Goal: Information Seeking & Learning: Learn about a topic

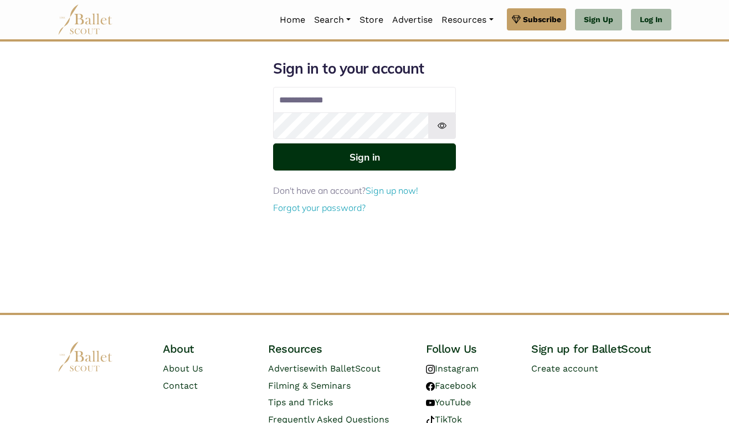
type input "**********"
click at [379, 157] on button "Sign in" at bounding box center [364, 156] width 183 height 27
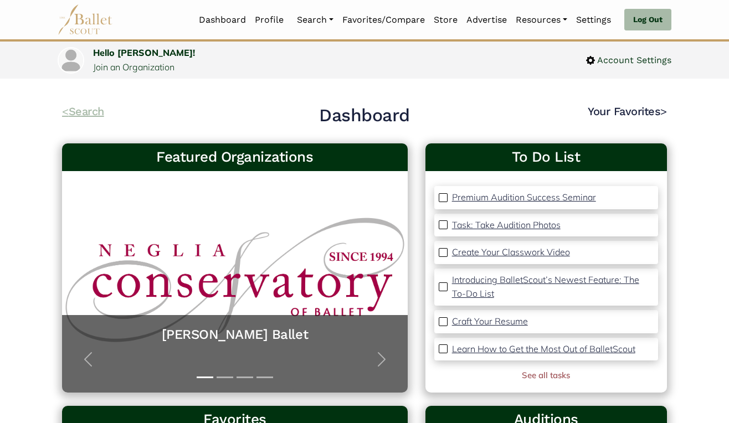
click at [85, 108] on link "< Search" at bounding box center [83, 111] width 42 height 13
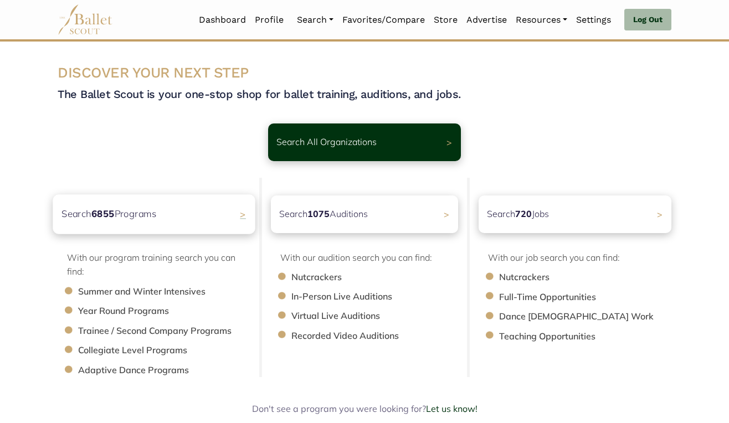
click at [129, 220] on p "Search 6855 Programs" at bounding box center [108, 214] width 95 height 15
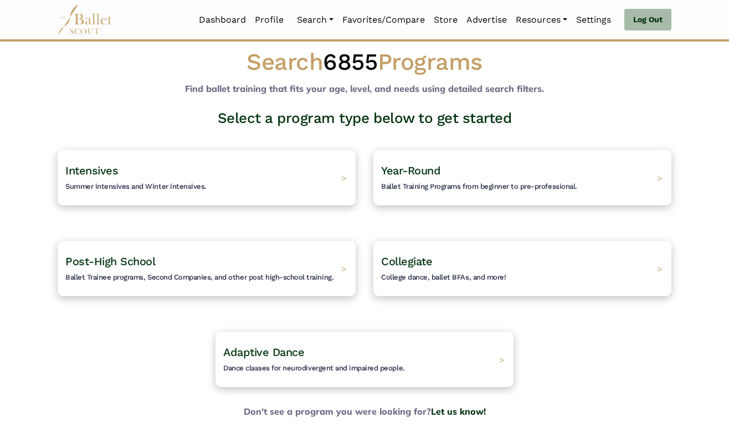
scroll to position [15, 0]
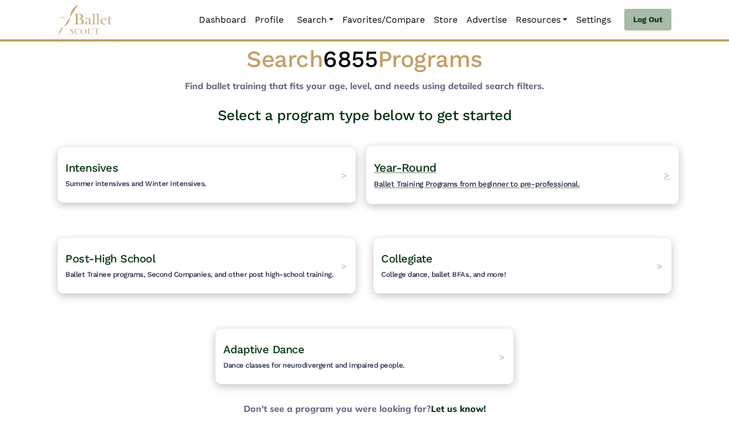
click at [467, 172] on h4 "Year-Round Ballet Training Programs from beginner to pre-professional." at bounding box center [476, 175] width 205 height 30
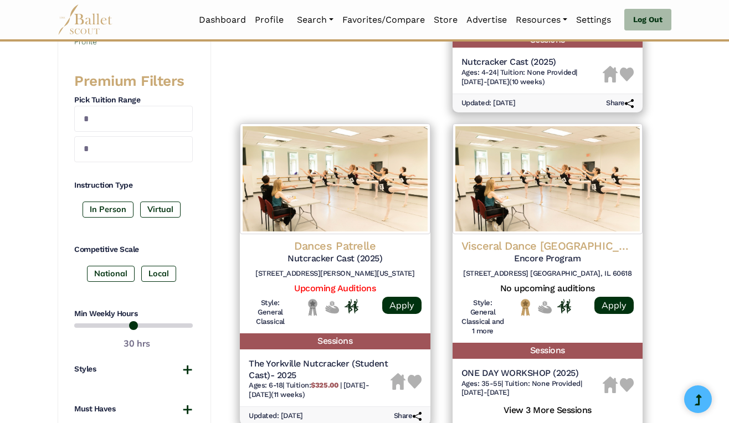
scroll to position [426, 0]
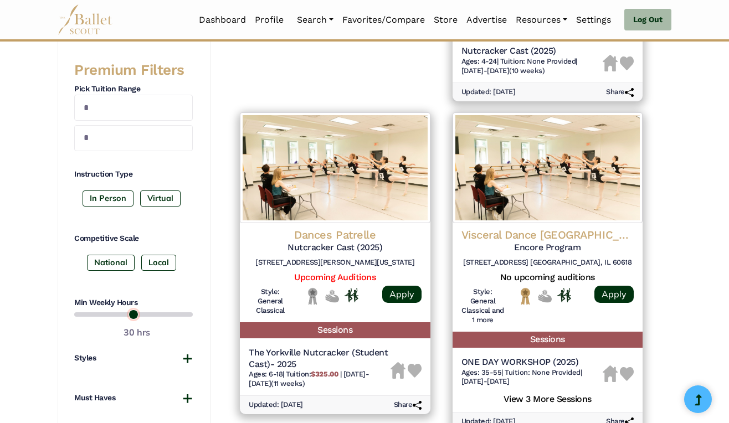
drag, startPoint x: 157, startPoint y: 315, endPoint x: 117, endPoint y: 320, distance: 40.1
click at [117, 320] on input "range" at bounding box center [133, 314] width 119 height 13
drag, startPoint x: 117, startPoint y: 317, endPoint x: 125, endPoint y: 316, distance: 8.5
click at [125, 316] on input "range" at bounding box center [133, 314] width 119 height 13
drag, startPoint x: 125, startPoint y: 316, endPoint x: 133, endPoint y: 315, distance: 7.8
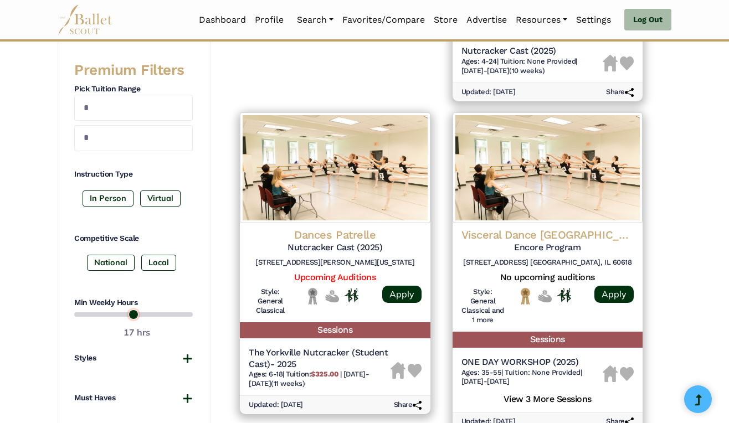
type input "**"
click at [133, 315] on input "range" at bounding box center [133, 314] width 119 height 13
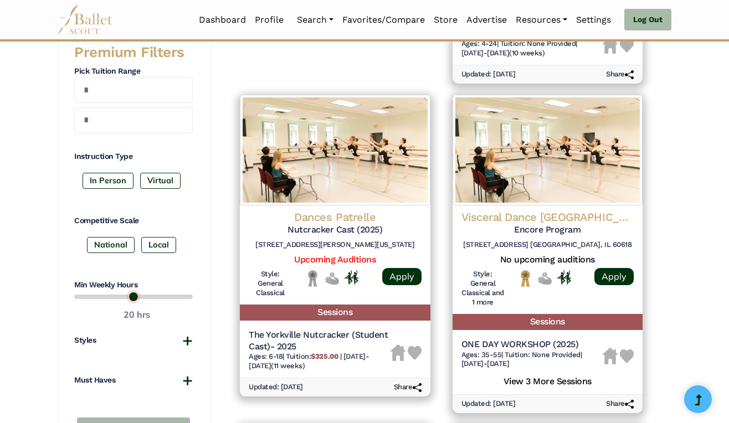
scroll to position [460, 0]
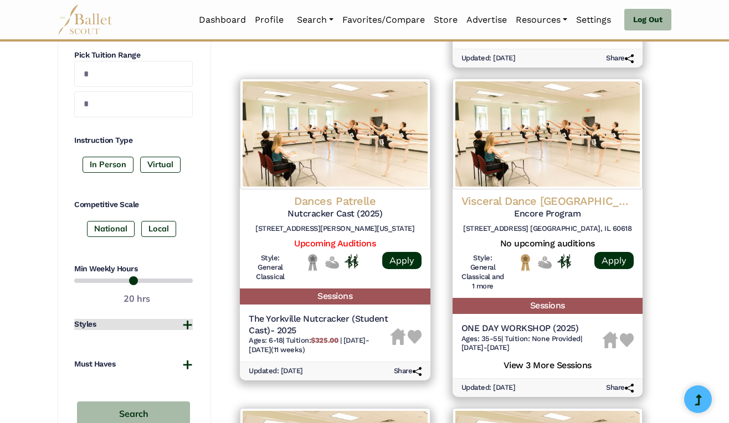
click at [186, 330] on button "Styles" at bounding box center [133, 324] width 119 height 11
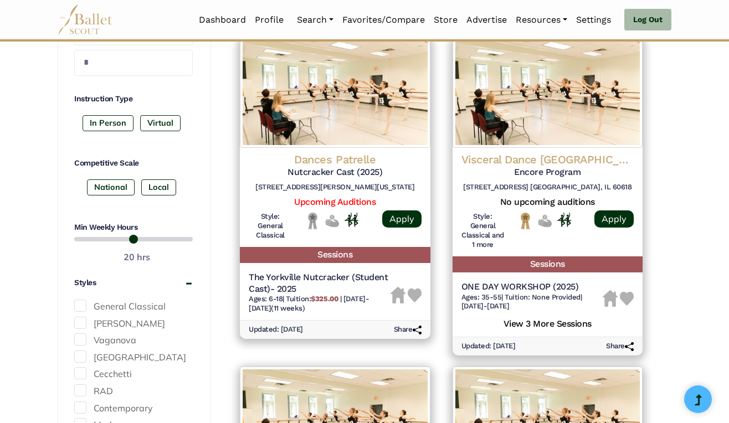
scroll to position [507, 0]
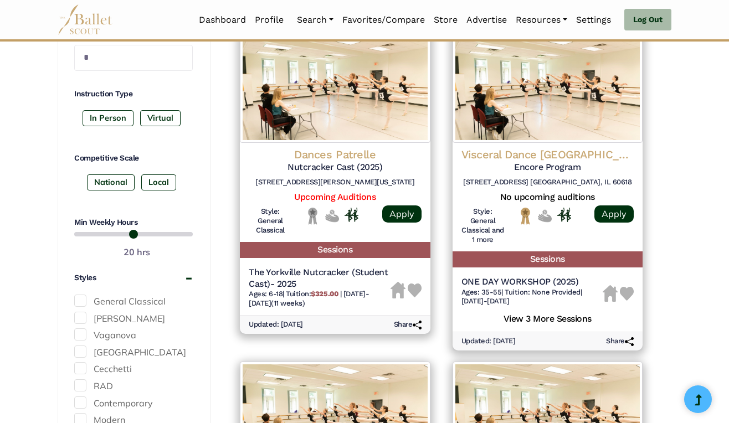
click at [82, 320] on span at bounding box center [80, 318] width 12 height 12
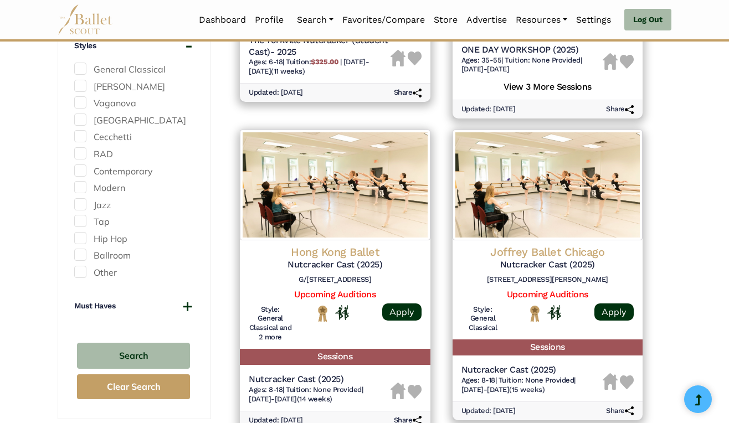
scroll to position [743, 0]
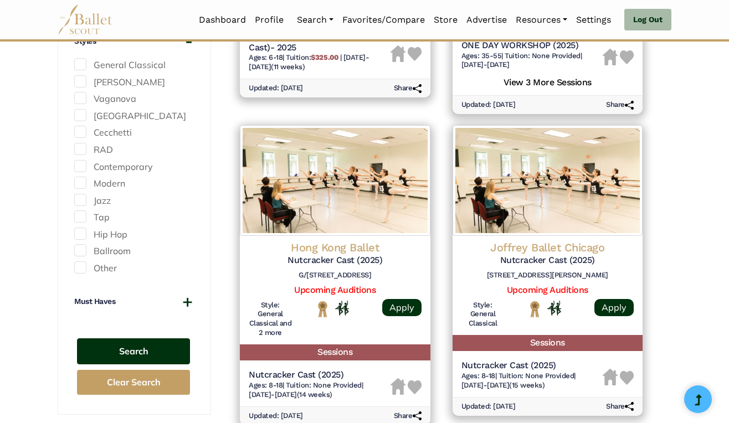
click at [148, 357] on button "Search" at bounding box center [133, 351] width 113 height 26
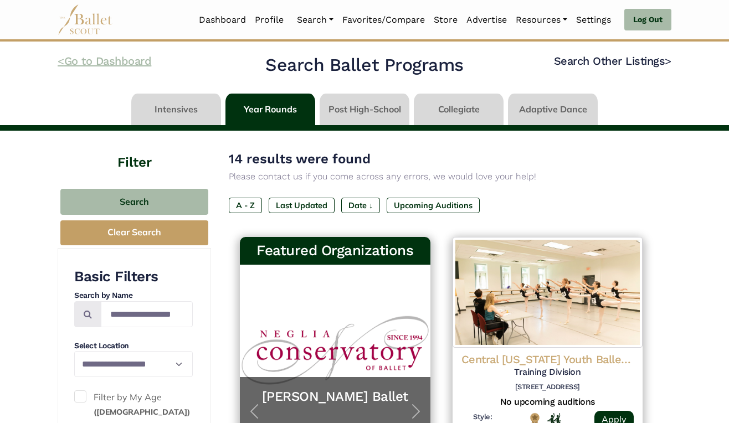
click at [75, 61] on link "< Go to Dashboard" at bounding box center [105, 60] width 94 height 13
click at [358, 107] on link at bounding box center [365, 110] width 90 height 32
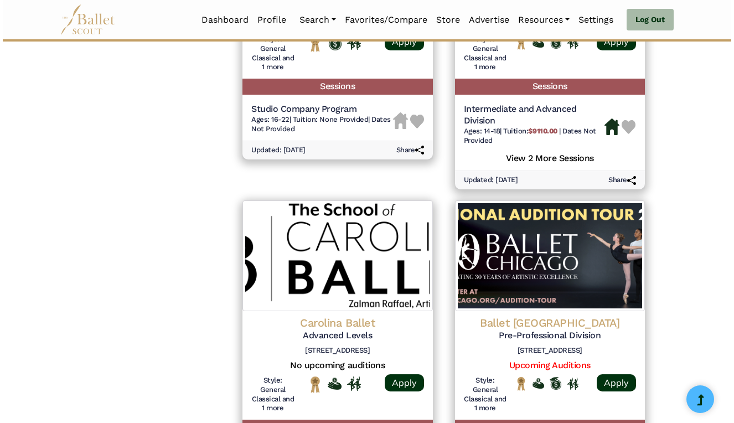
scroll to position [1504, 0]
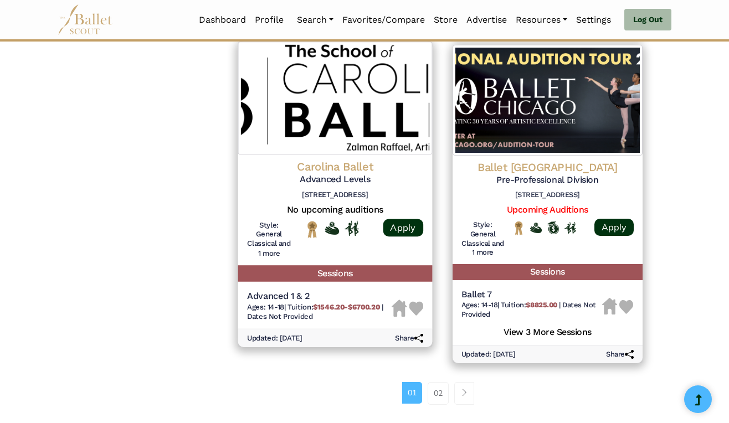
click at [266, 128] on img at bounding box center [335, 98] width 194 height 113
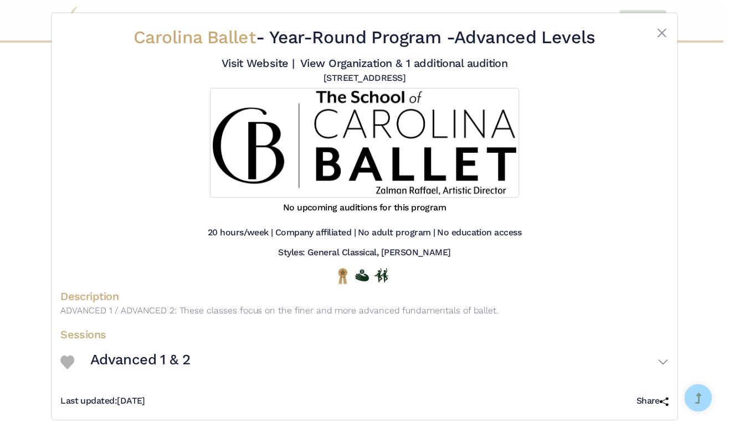
scroll to position [19, 0]
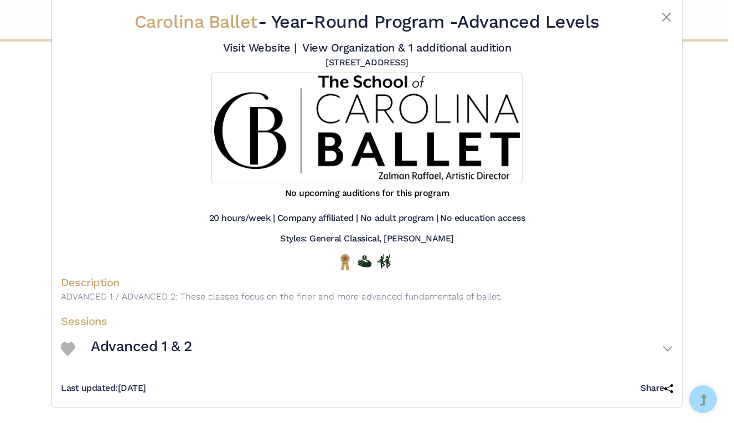
click at [666, 8] on div "Carolina Ballet - Year-Round Program - Advanced Levels Visit Website | View Org…" at bounding box center [367, 94] width 613 height 177
click at [665, 15] on button "Close" at bounding box center [666, 17] width 13 height 13
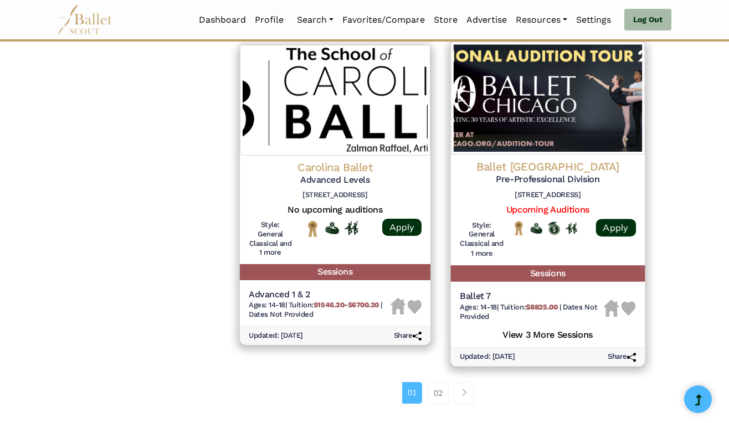
scroll to position [1508, 0]
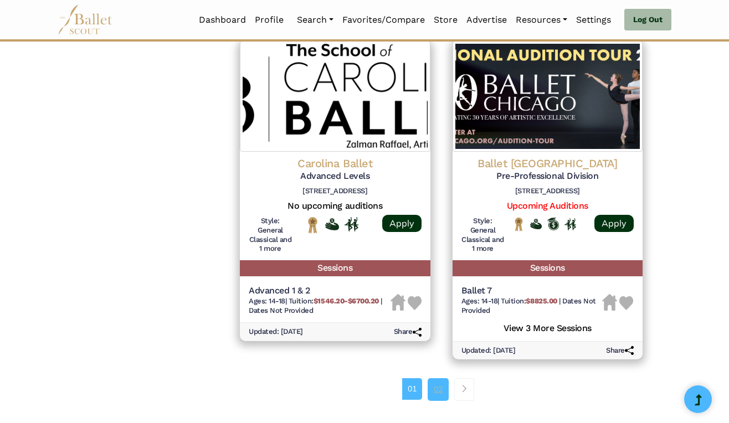
click at [441, 394] on link "02" at bounding box center [438, 389] width 21 height 22
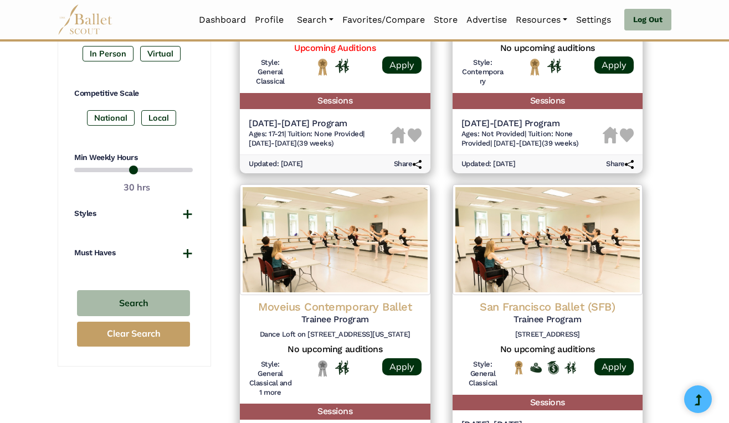
scroll to position [680, 0]
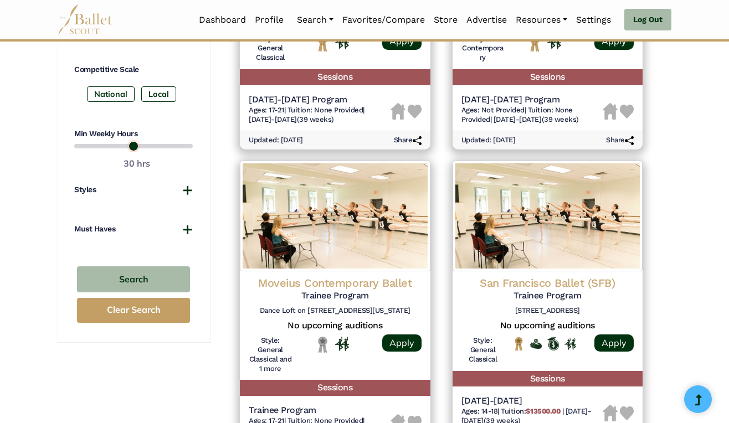
drag, startPoint x: 162, startPoint y: 146, endPoint x: 131, endPoint y: 147, distance: 31.0
click at [131, 147] on input "range" at bounding box center [133, 146] width 119 height 13
type input "**"
click at [135, 147] on input "range" at bounding box center [133, 146] width 119 height 13
click at [187, 188] on button "Styles" at bounding box center [133, 189] width 119 height 11
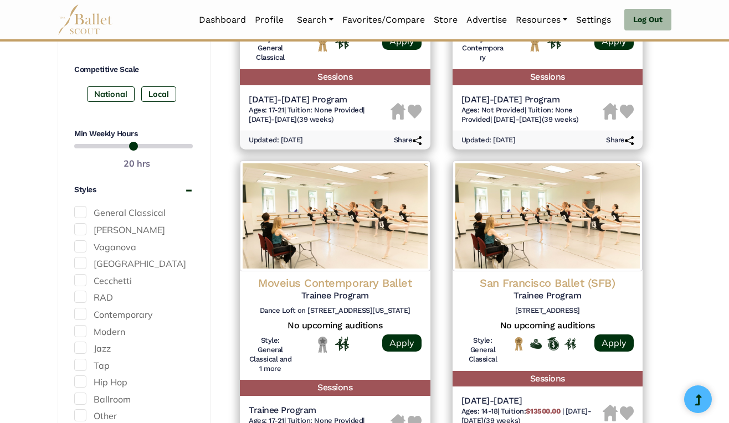
click at [81, 229] on span at bounding box center [80, 229] width 12 height 12
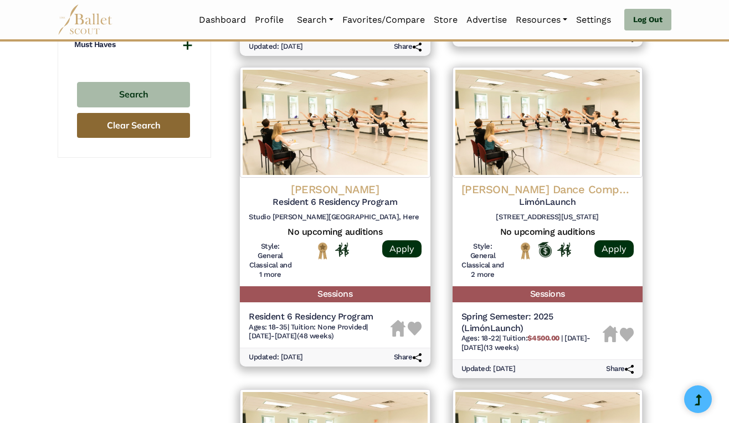
scroll to position [1072, 0]
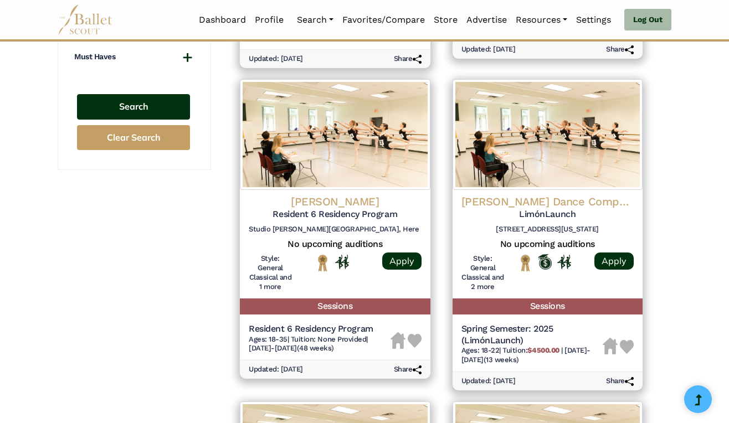
click at [139, 102] on button "Search" at bounding box center [133, 107] width 113 height 26
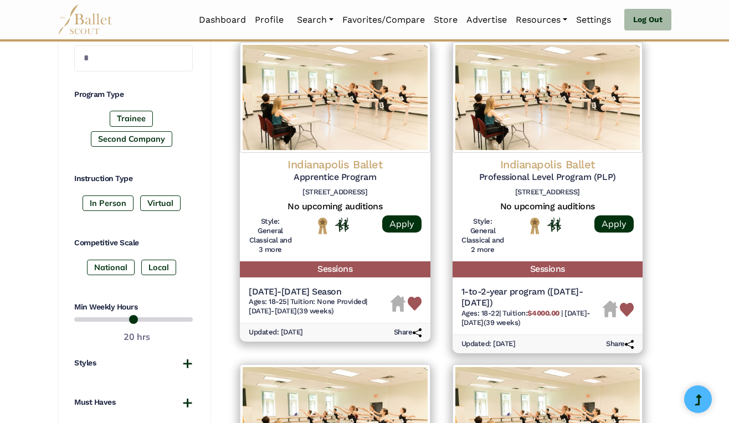
scroll to position [497, 0]
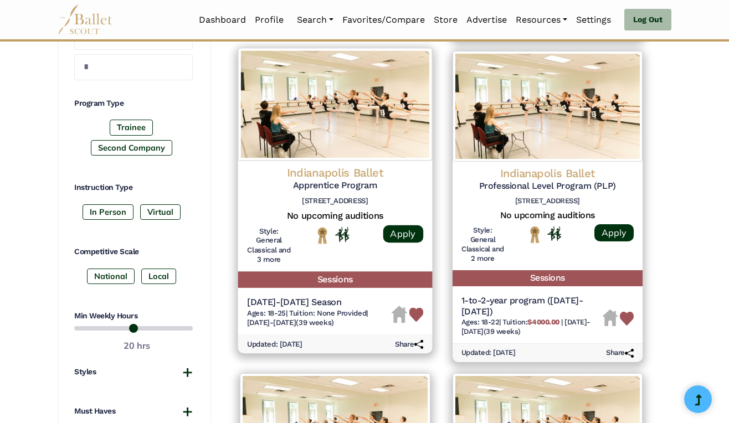
click at [378, 184] on h5 "Apprentice Program" at bounding box center [335, 186] width 176 height 12
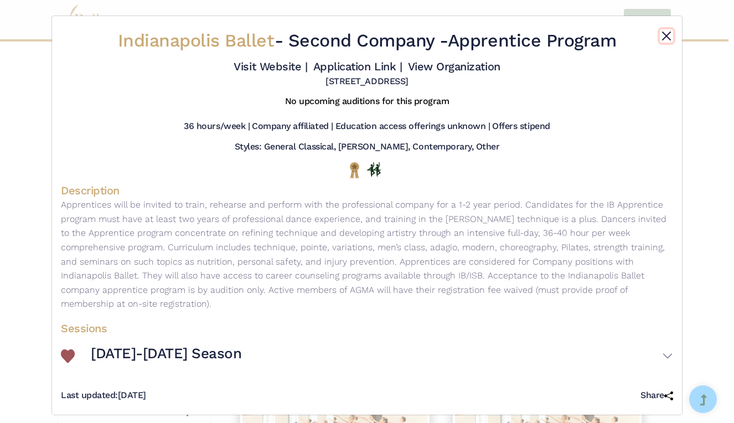
click at [665, 32] on button "Close" at bounding box center [666, 35] width 13 height 13
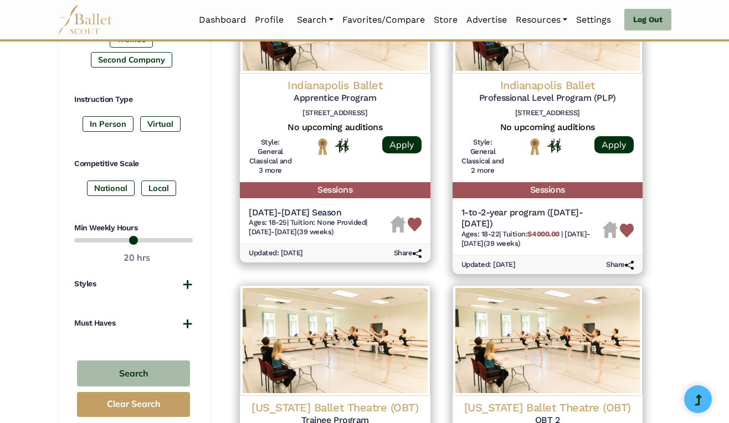
scroll to position [488, 0]
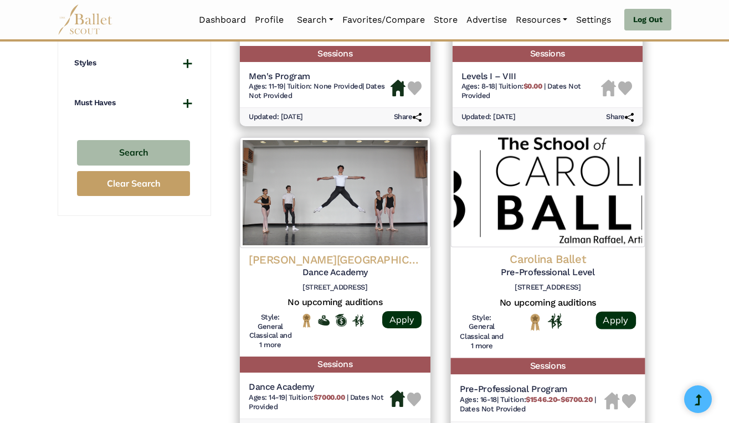
scroll to position [731, 0]
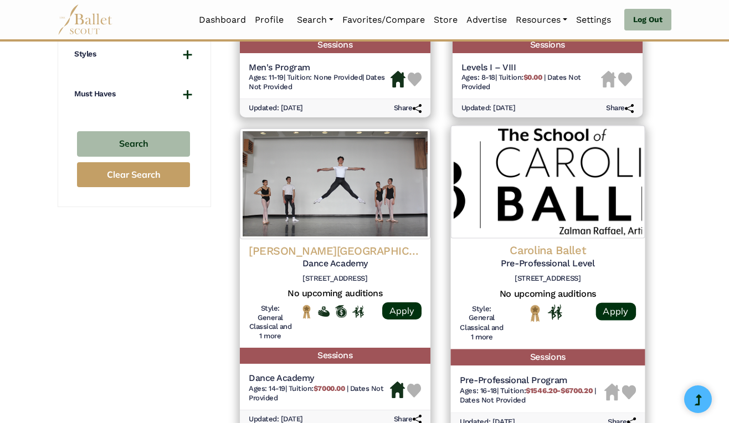
click at [629, 388] on img at bounding box center [628, 392] width 14 height 14
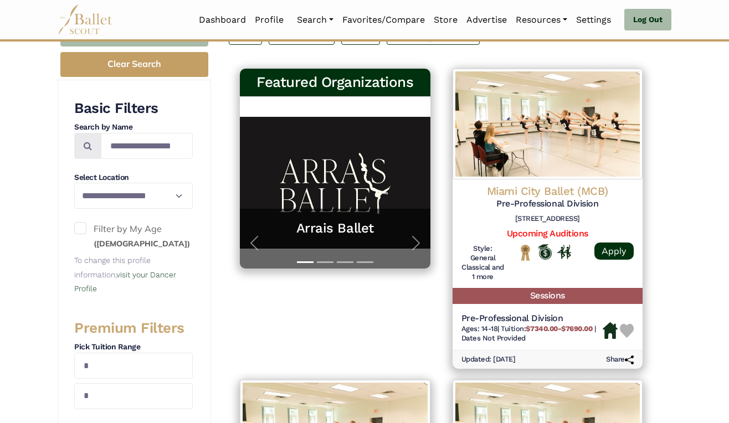
scroll to position [176, 0]
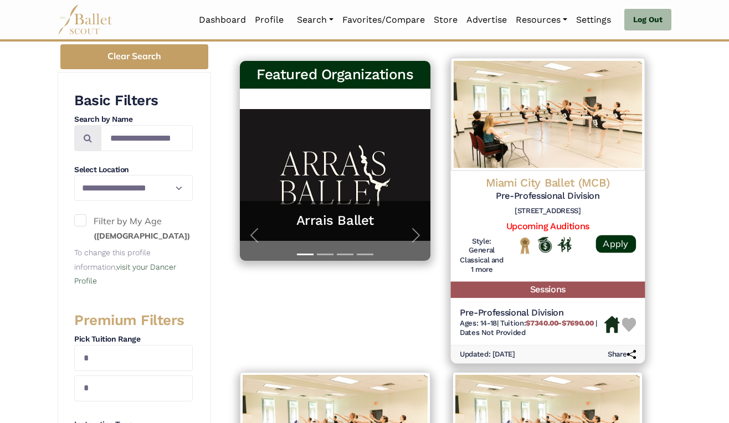
click at [626, 321] on img at bounding box center [628, 325] width 14 height 14
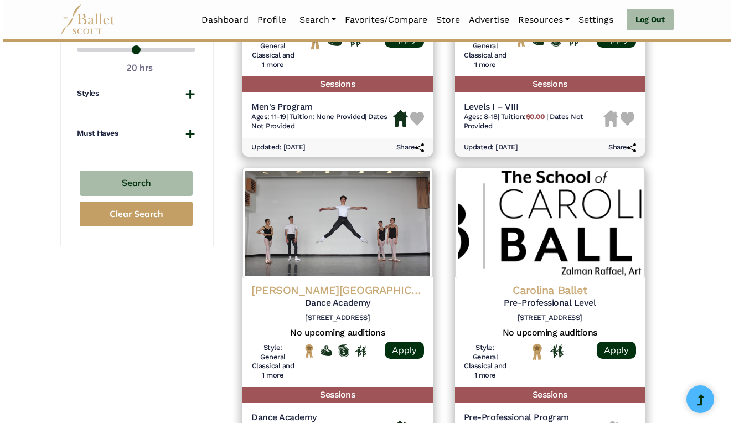
scroll to position [759, 0]
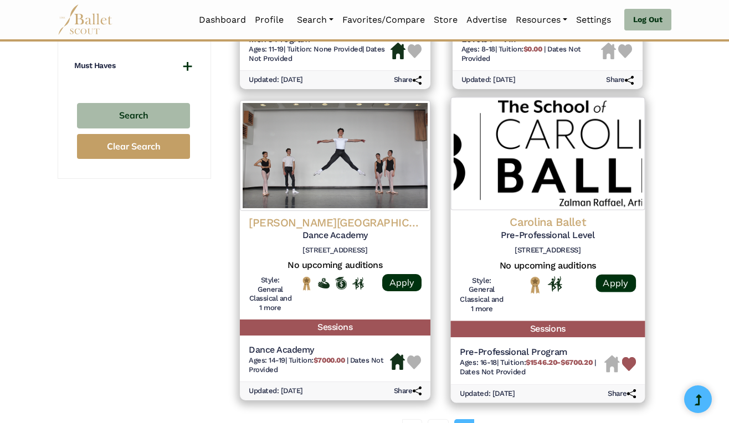
click at [519, 229] on h4 "Carolina Ballet" at bounding box center [547, 222] width 176 height 15
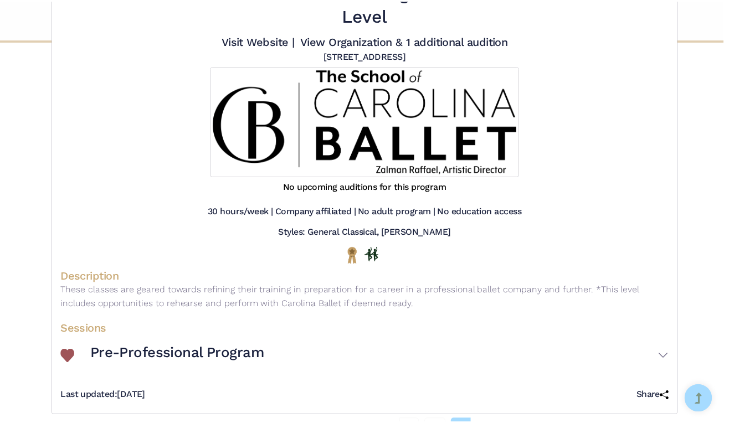
scroll to position [0, 0]
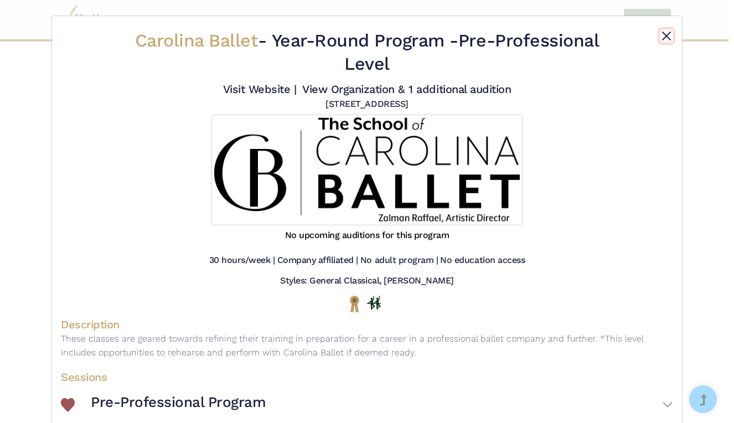
click at [662, 34] on button "Close" at bounding box center [666, 35] width 13 height 13
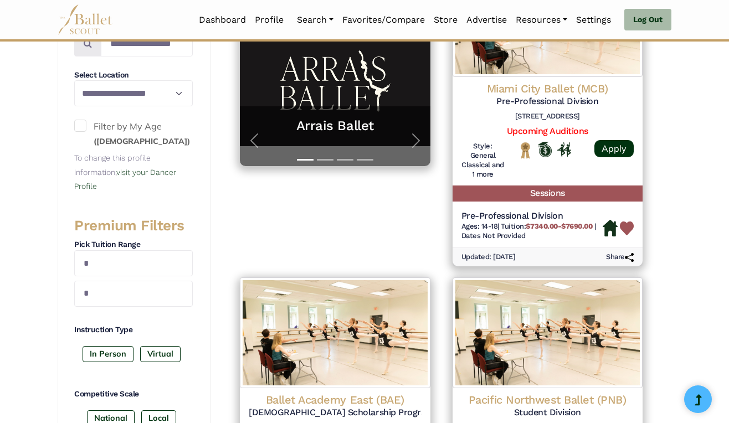
scroll to position [245, 0]
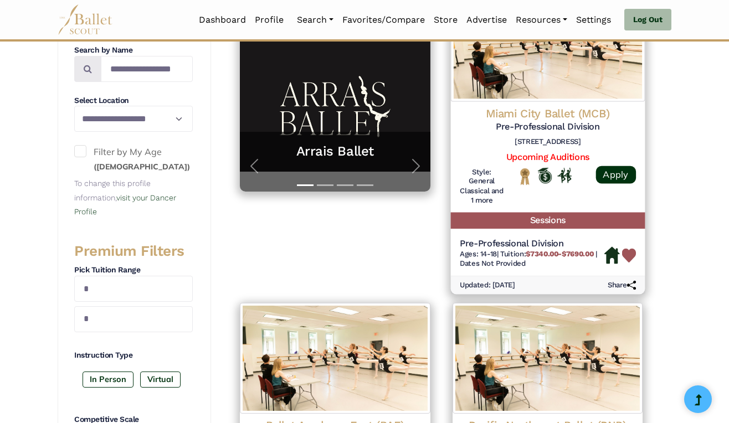
click at [551, 98] on img at bounding box center [547, 45] width 194 height 113
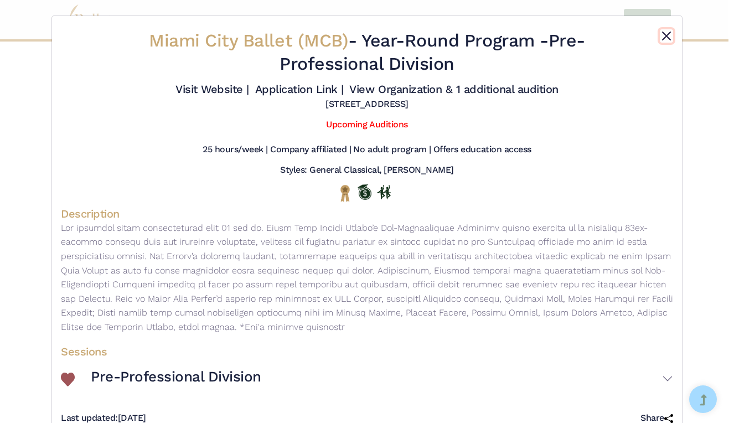
click at [667, 39] on button "Close" at bounding box center [666, 35] width 13 height 13
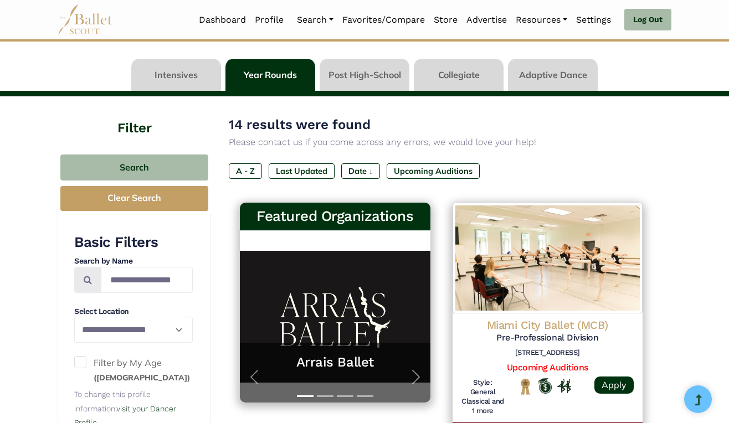
scroll to position [0, 0]
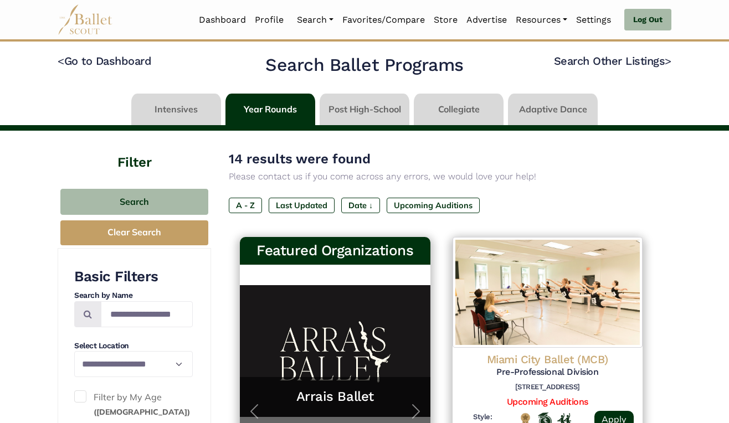
click at [356, 115] on link at bounding box center [365, 110] width 90 height 32
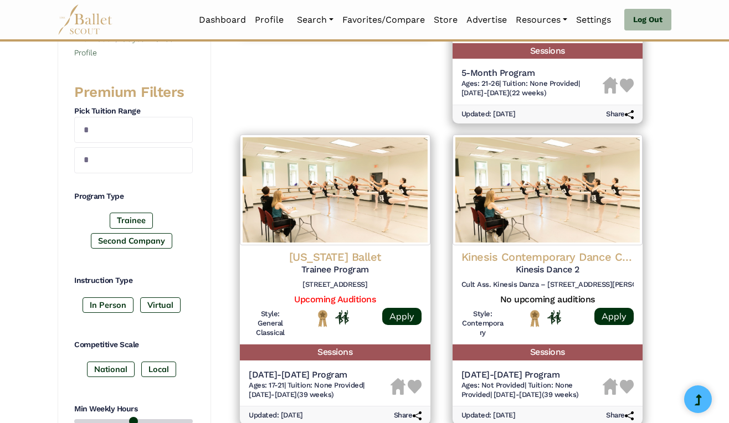
scroll to position [431, 0]
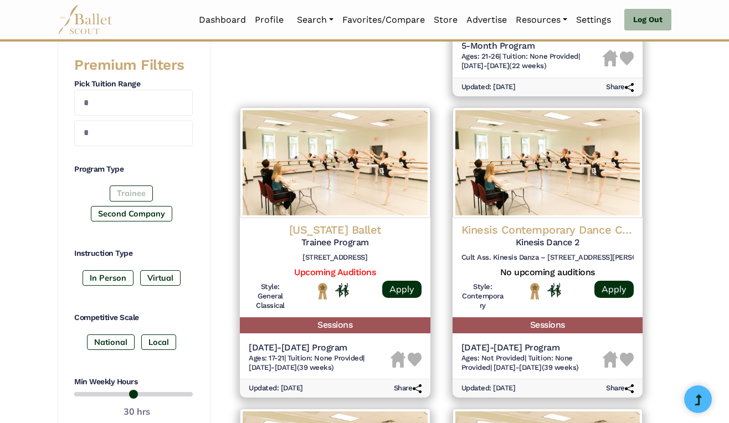
click at [139, 191] on label "Trainee" at bounding box center [131, 194] width 43 height 16
click at [134, 213] on label "Second Company" at bounding box center [131, 214] width 81 height 16
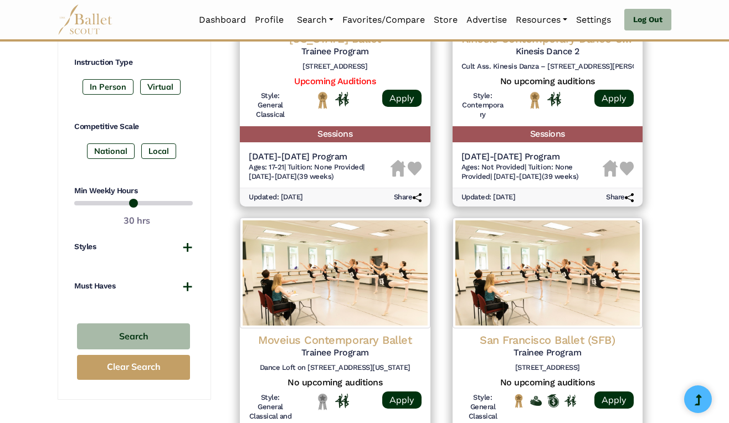
scroll to position [655, 0]
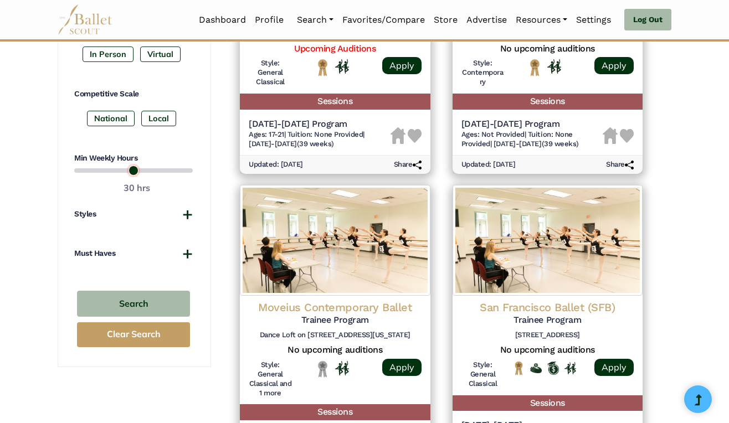
drag, startPoint x: 157, startPoint y: 171, endPoint x: 138, endPoint y: 172, distance: 18.9
type input "**"
click at [138, 172] on input "range" at bounding box center [133, 170] width 119 height 13
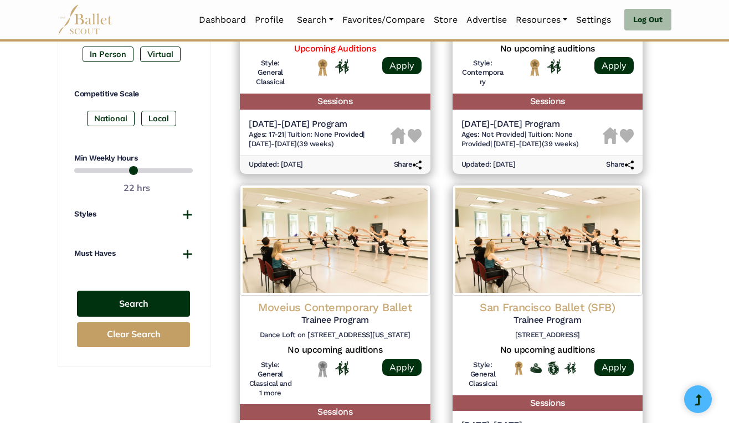
click at [130, 305] on button "Search" at bounding box center [133, 304] width 113 height 26
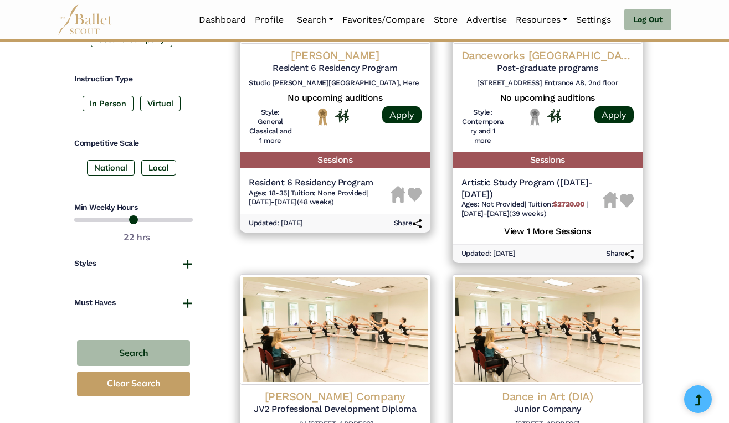
scroll to position [642, 0]
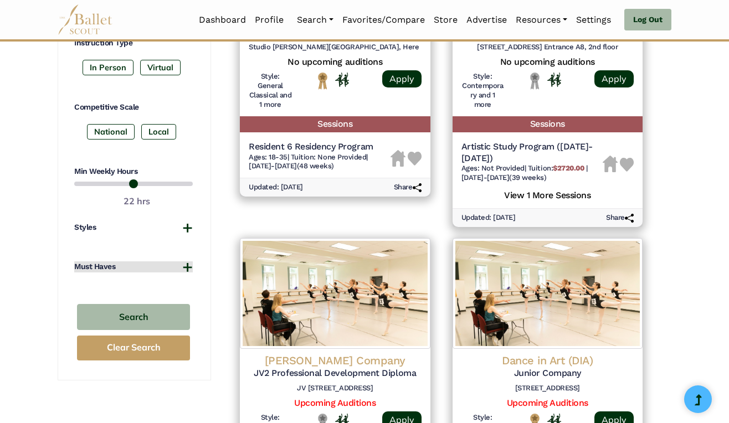
click at [184, 263] on button "Must Haves" at bounding box center [133, 266] width 119 height 11
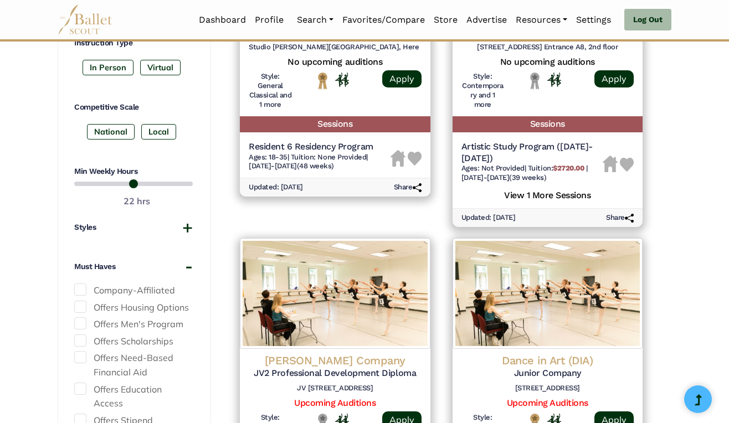
click at [83, 287] on span at bounding box center [80, 290] width 12 height 12
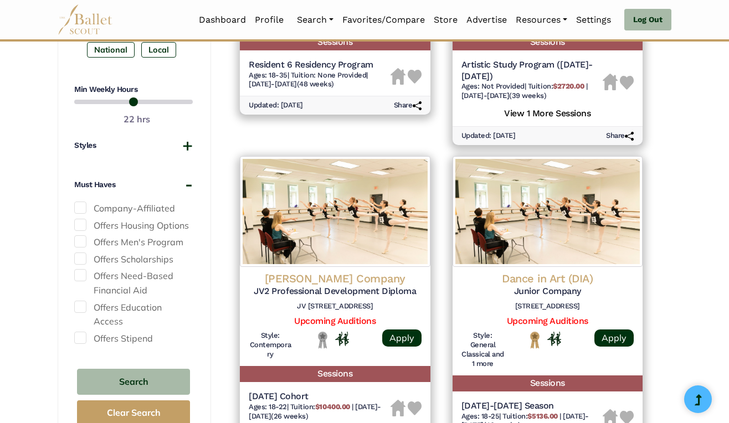
scroll to position [843, 0]
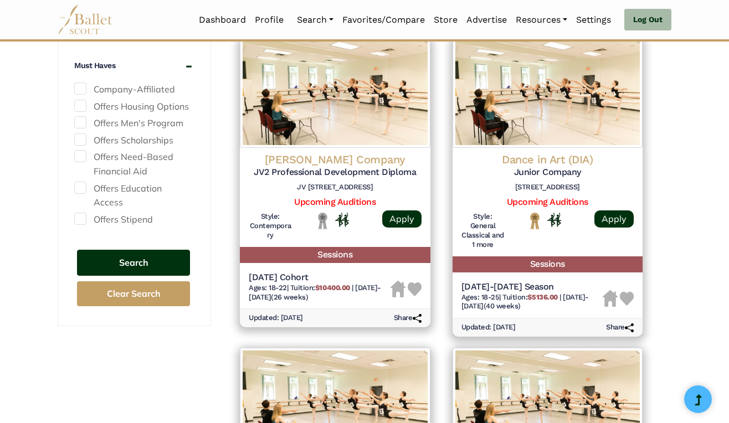
click at [145, 250] on button "Search" at bounding box center [133, 263] width 113 height 26
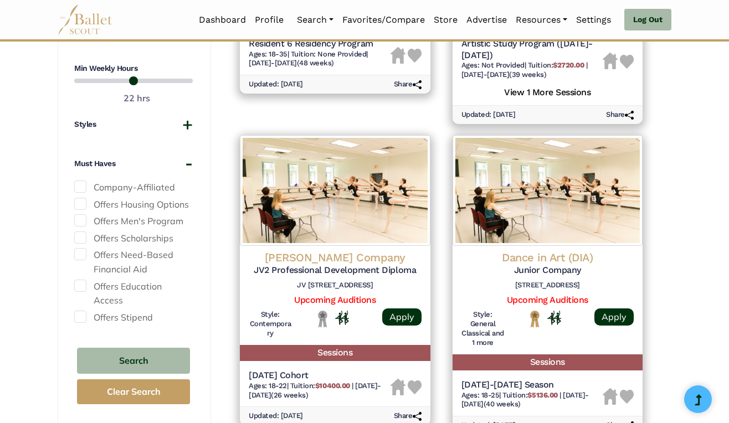
scroll to position [749, 0]
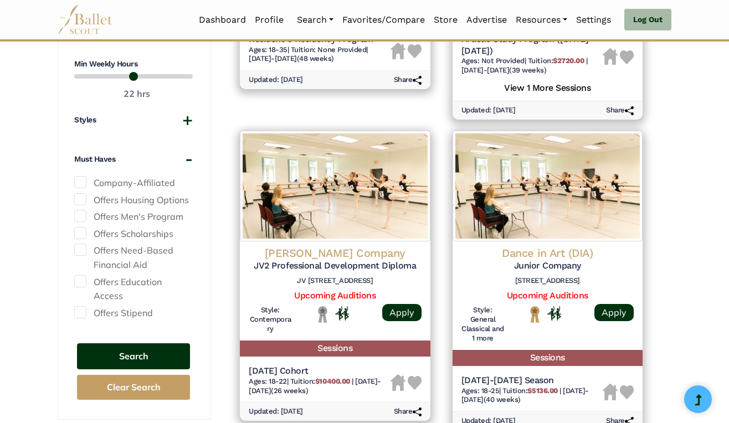
click at [139, 347] on button "Search" at bounding box center [133, 356] width 113 height 26
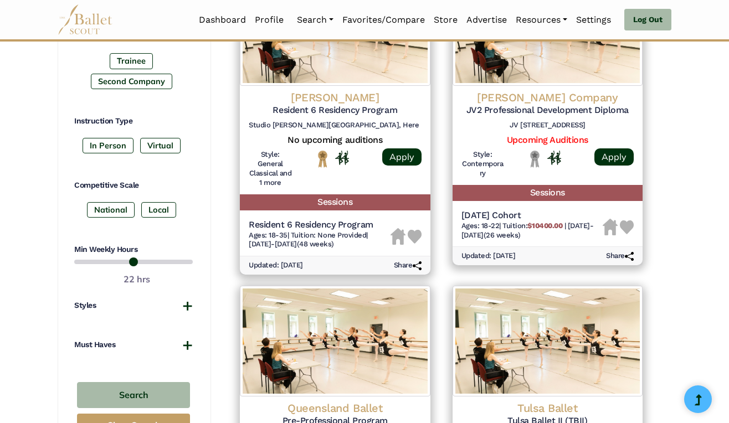
scroll to position [600, 0]
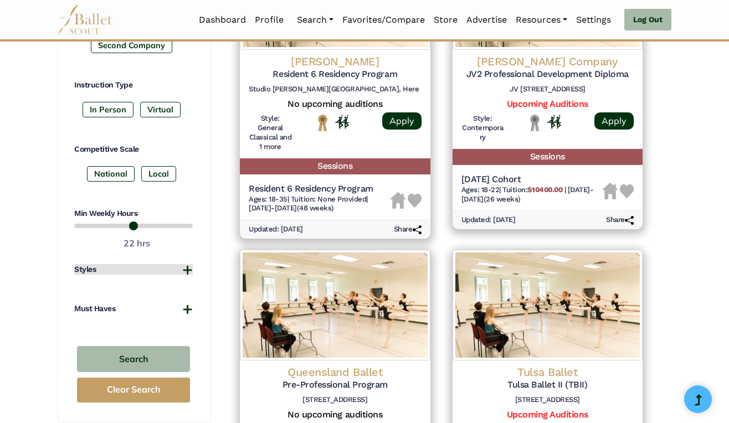
click at [186, 266] on button "Styles" at bounding box center [133, 269] width 119 height 11
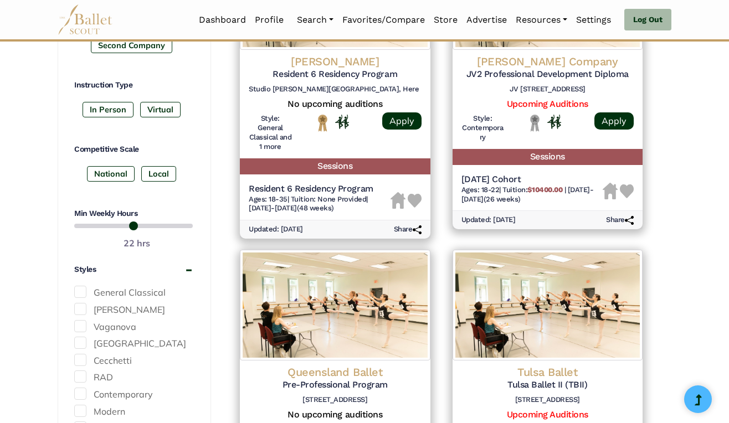
click at [84, 306] on span at bounding box center [80, 309] width 12 height 12
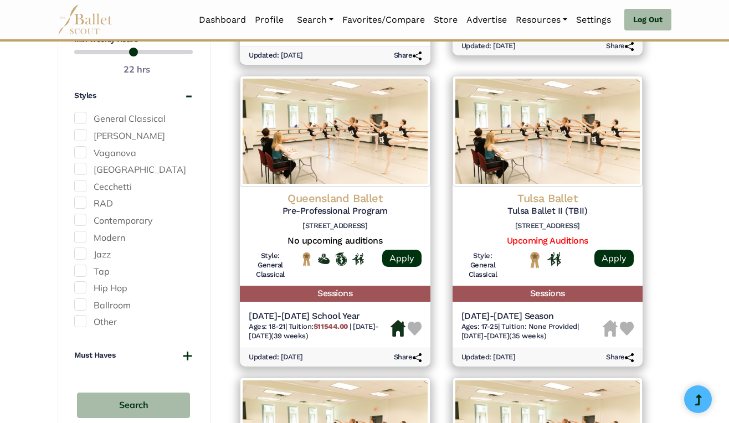
scroll to position [831, 0]
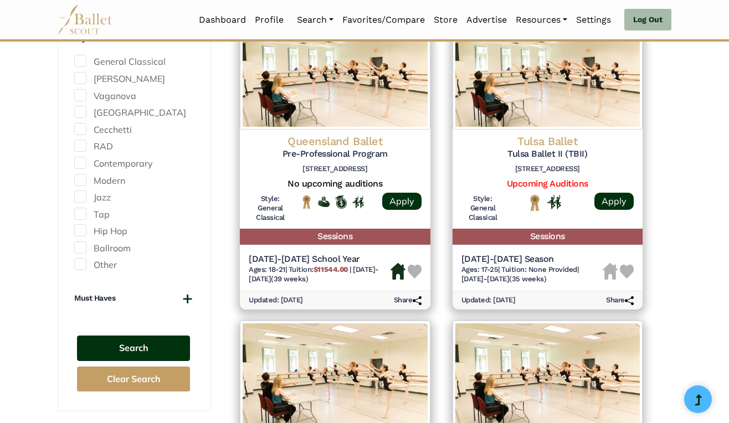
click at [131, 353] on button "Search" at bounding box center [133, 349] width 113 height 26
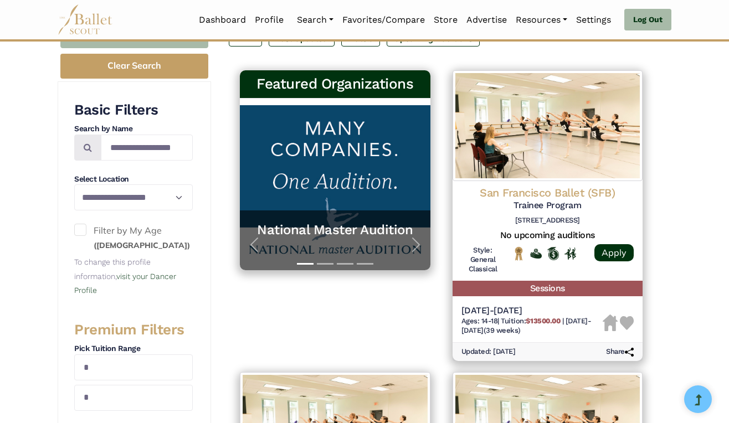
scroll to position [62, 0]
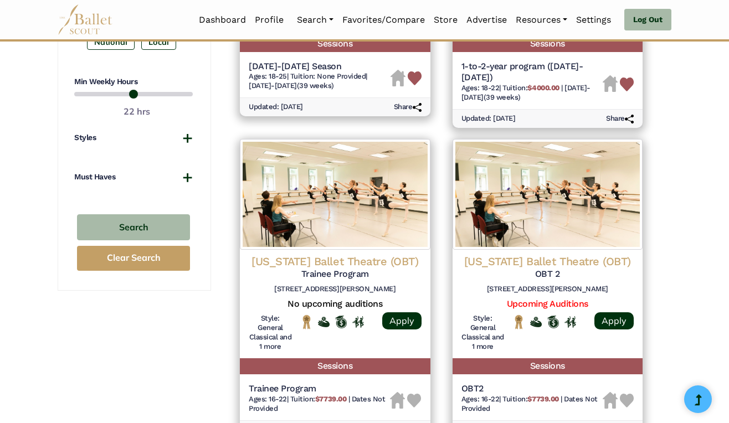
scroll to position [735, 0]
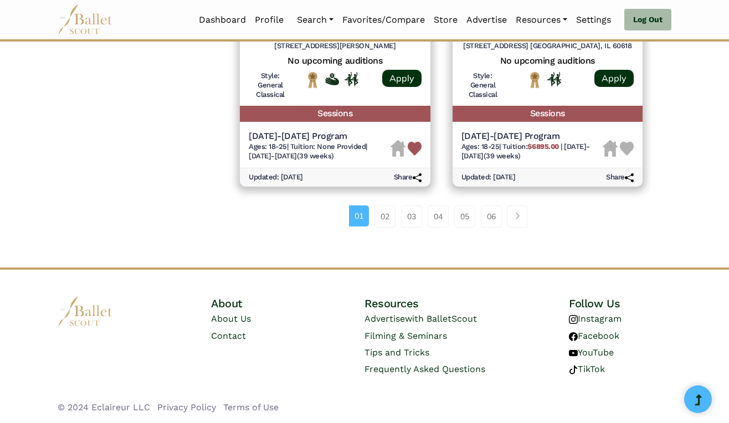
scroll to position [1565, 0]
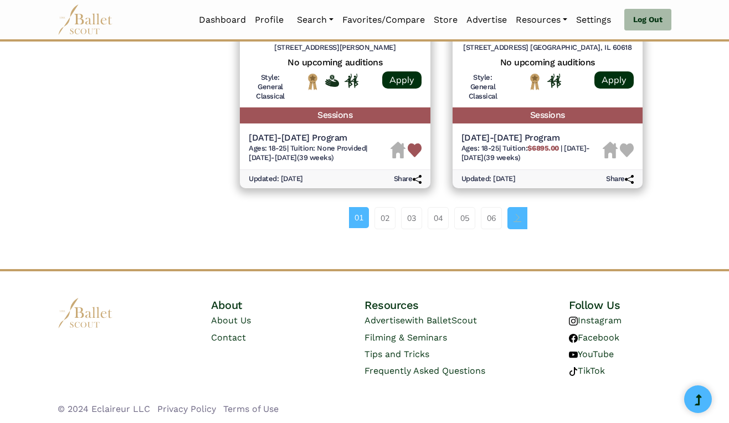
click at [516, 218] on span "Page navigation example" at bounding box center [517, 218] width 8 height 8
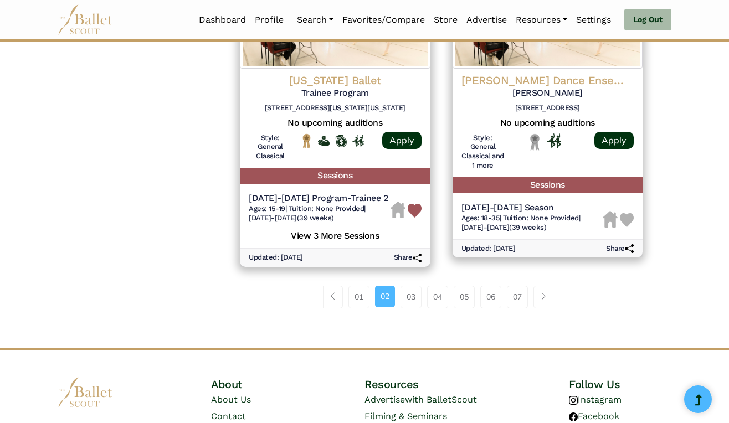
scroll to position [1536, 0]
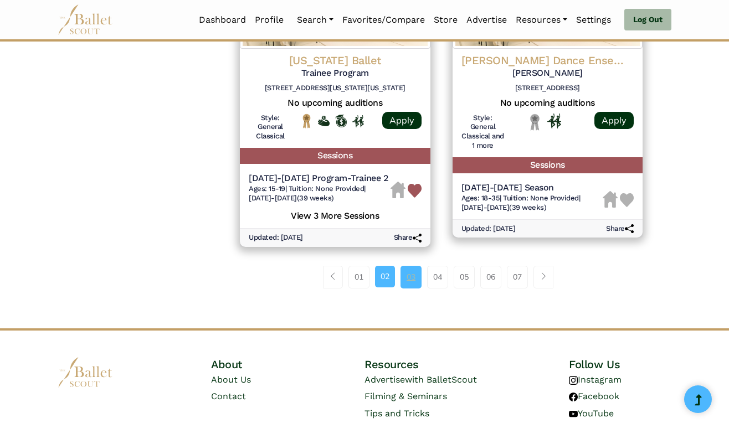
click at [409, 283] on link "03" at bounding box center [410, 277] width 21 height 22
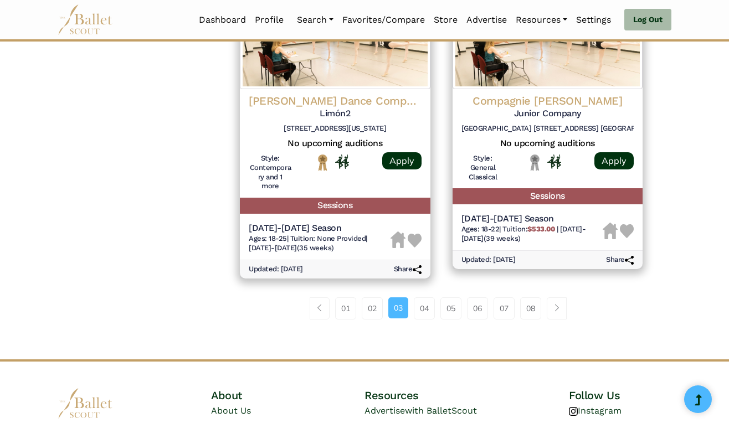
scroll to position [1558, 0]
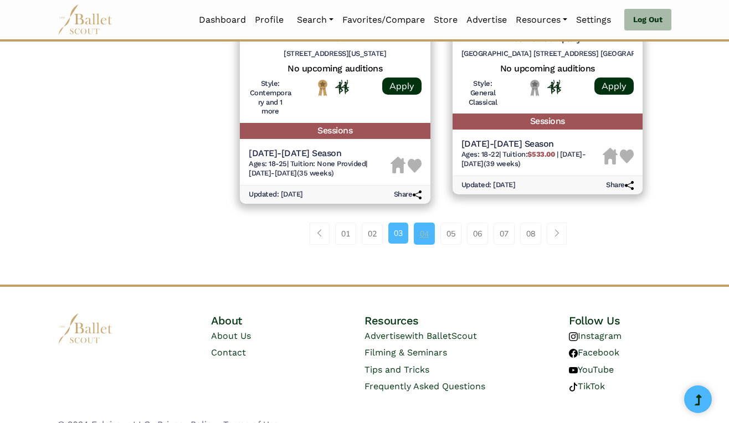
click at [424, 229] on link "04" at bounding box center [424, 234] width 21 height 22
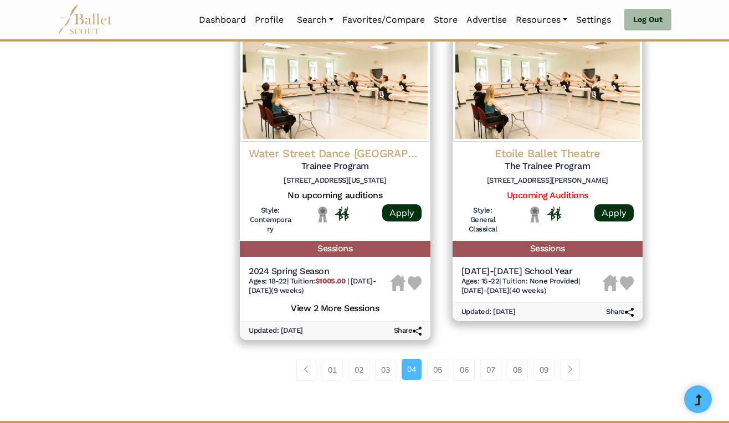
scroll to position [1491, 0]
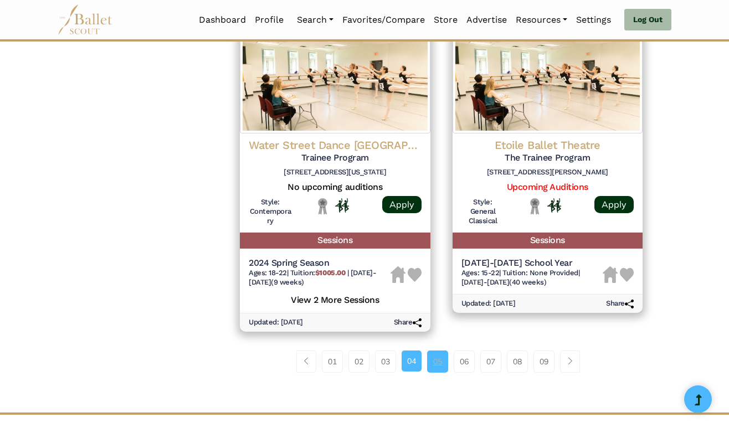
click at [435, 351] on link "05" at bounding box center [437, 362] width 21 height 22
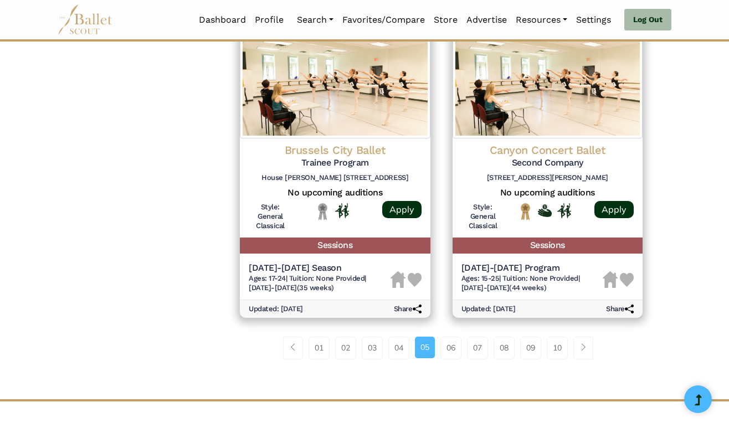
scroll to position [1457, 0]
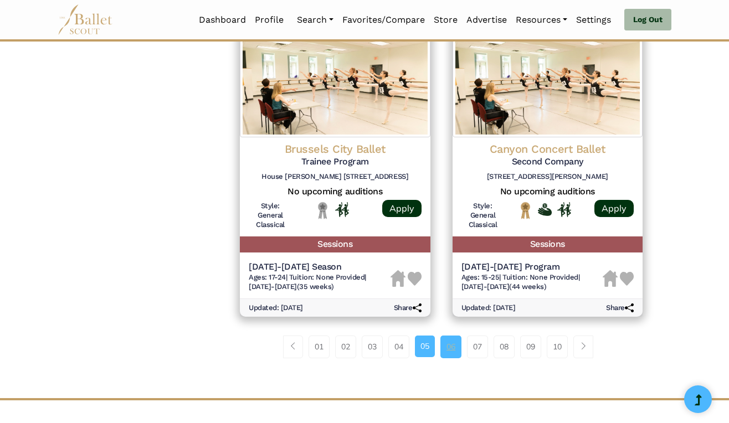
click at [450, 352] on link "06" at bounding box center [450, 347] width 21 height 22
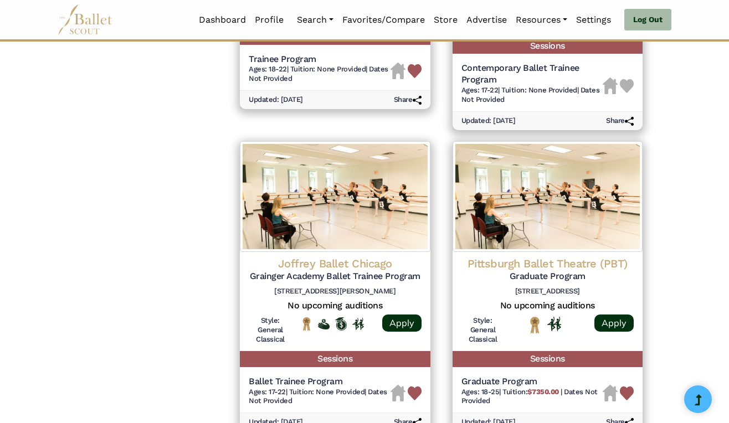
scroll to position [1497, 0]
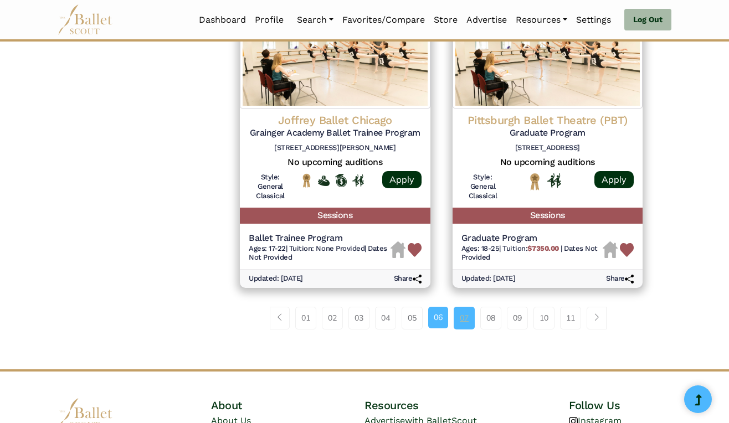
click at [464, 307] on link "07" at bounding box center [464, 318] width 21 height 22
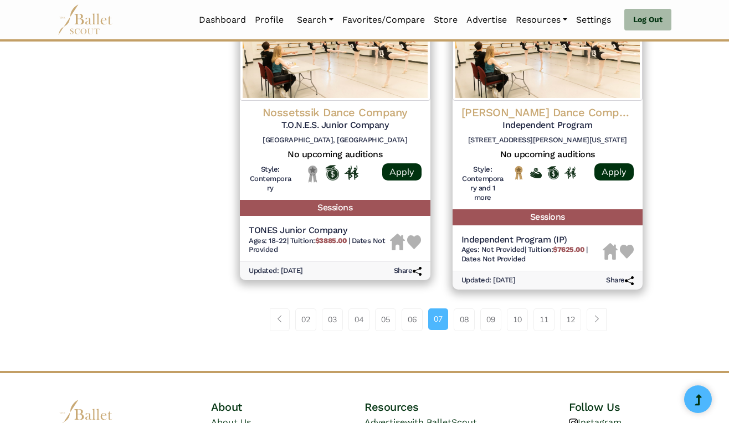
scroll to position [1521, 0]
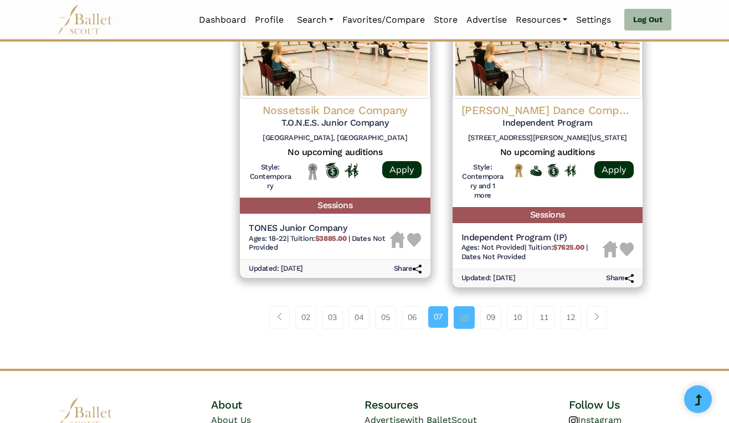
click at [465, 321] on link "08" at bounding box center [464, 317] width 21 height 22
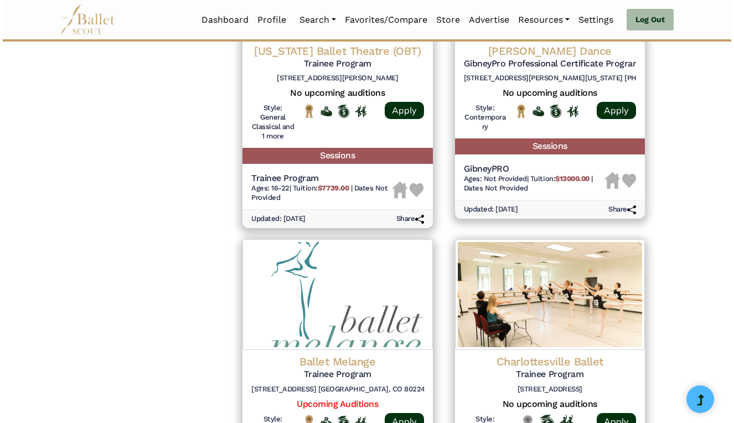
scroll to position [1347, 0]
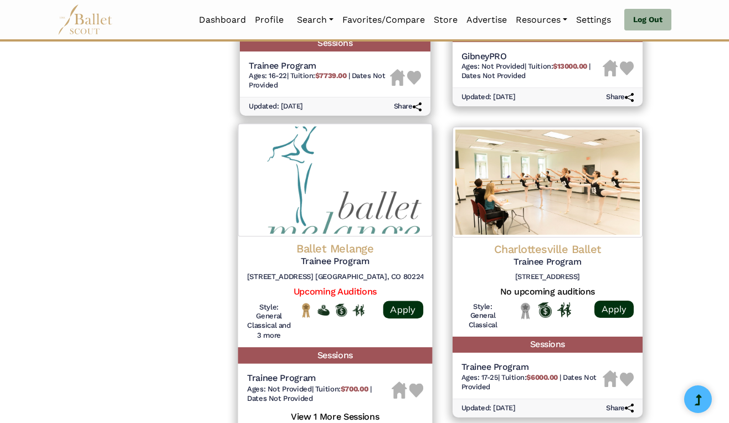
click at [380, 209] on img at bounding box center [335, 180] width 194 height 113
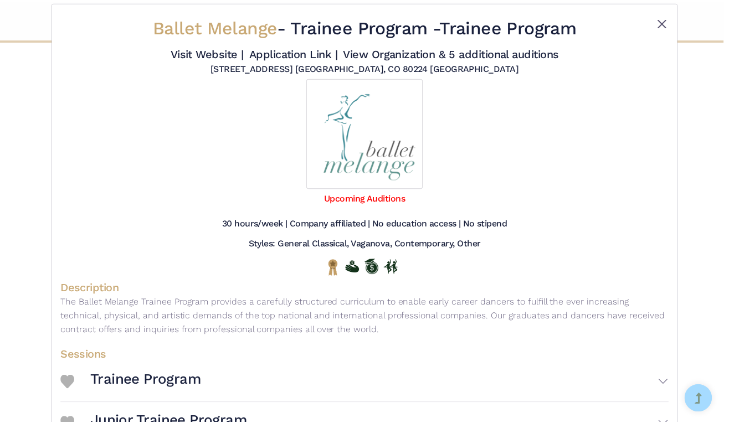
scroll to position [0, 0]
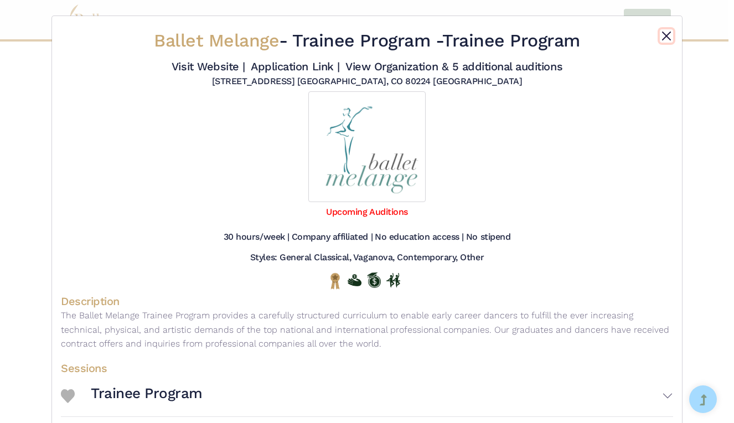
click at [662, 32] on button "Close" at bounding box center [666, 35] width 13 height 13
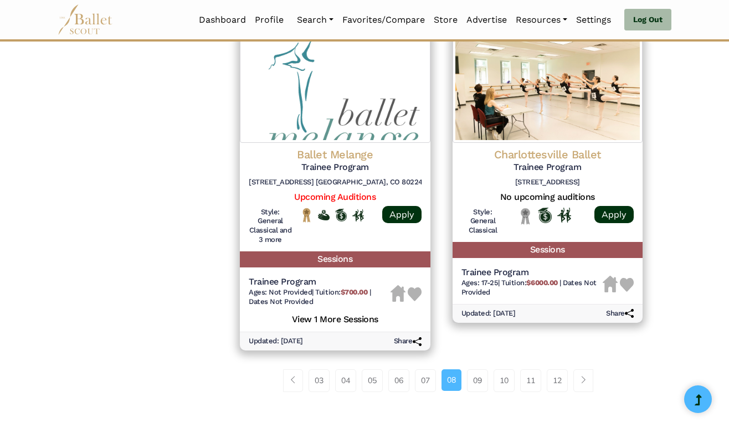
scroll to position [1447, 0]
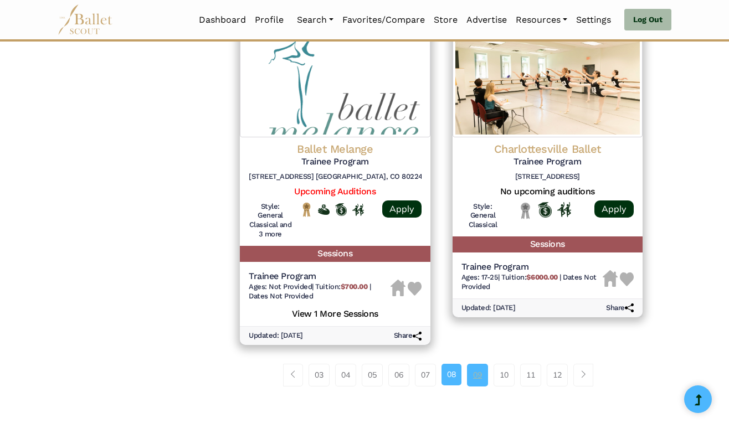
click at [478, 377] on link "09" at bounding box center [477, 375] width 21 height 22
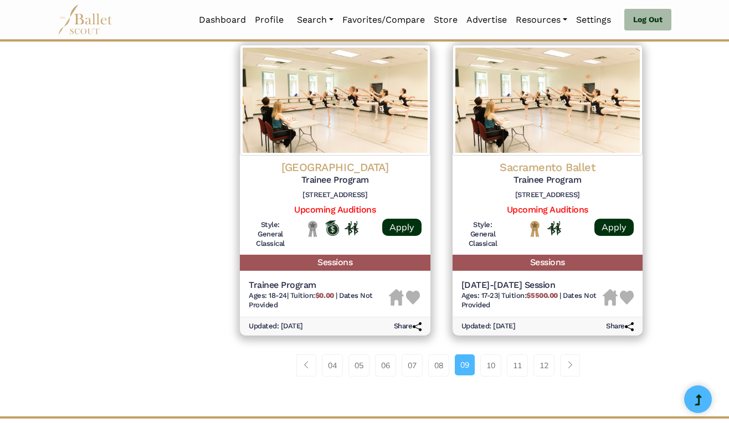
scroll to position [1418, 0]
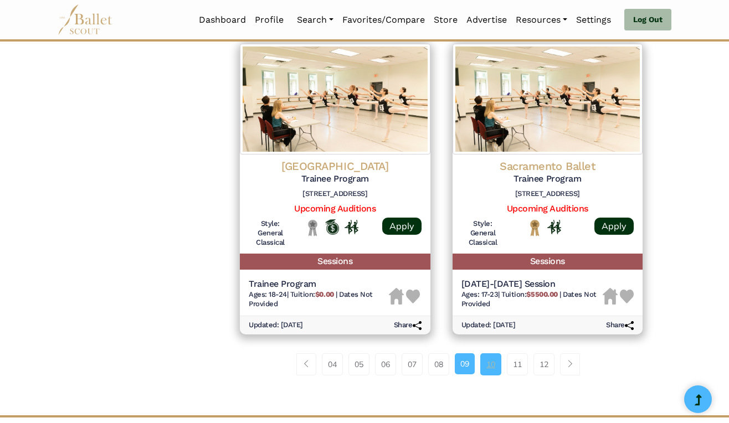
click at [481, 369] on link "10" at bounding box center [490, 364] width 21 height 22
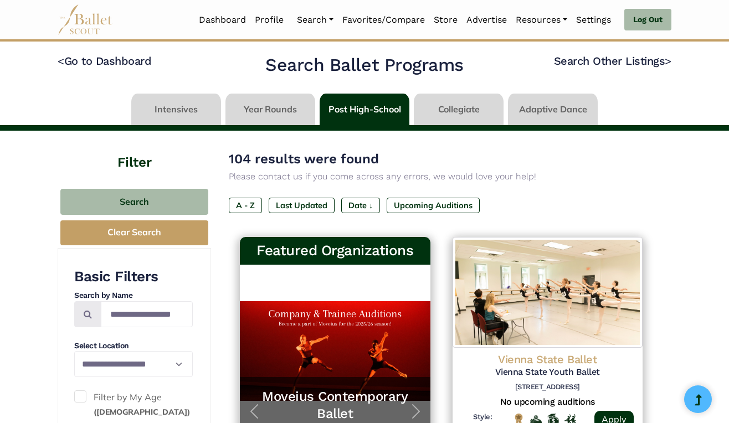
scroll to position [12, 0]
